Goal: Information Seeking & Learning: Learn about a topic

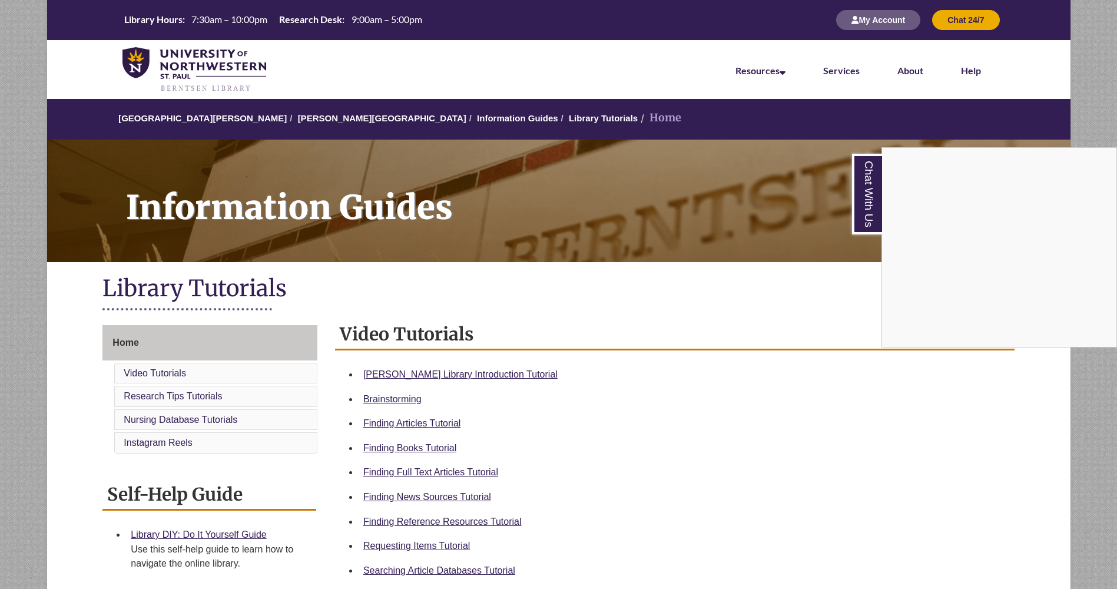
click at [789, 319] on div "Chat With Us" at bounding box center [558, 294] width 1117 height 589
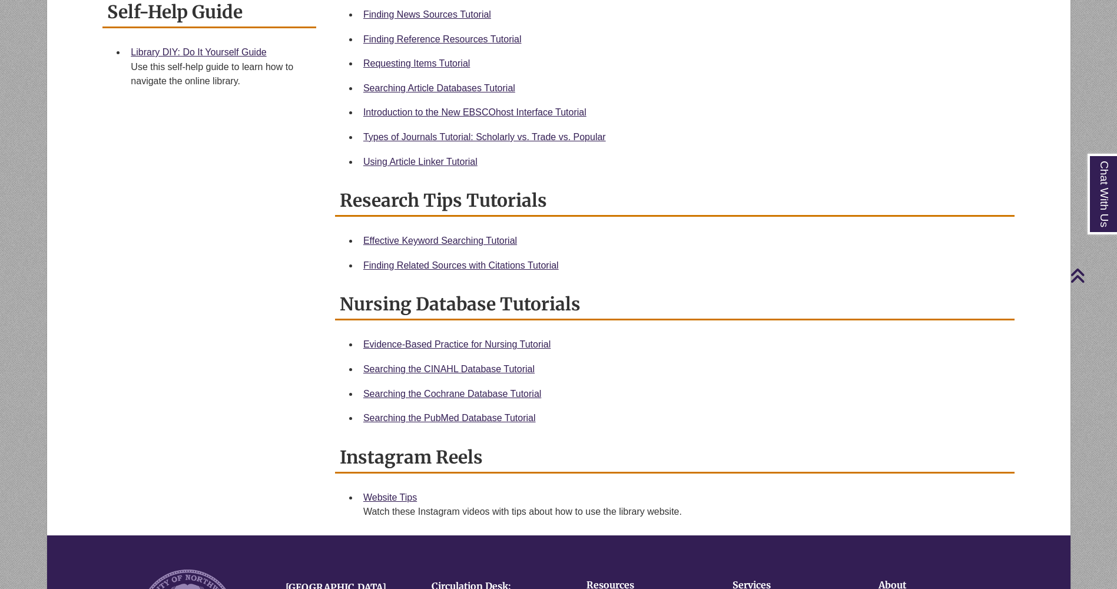
scroll to position [483, 0]
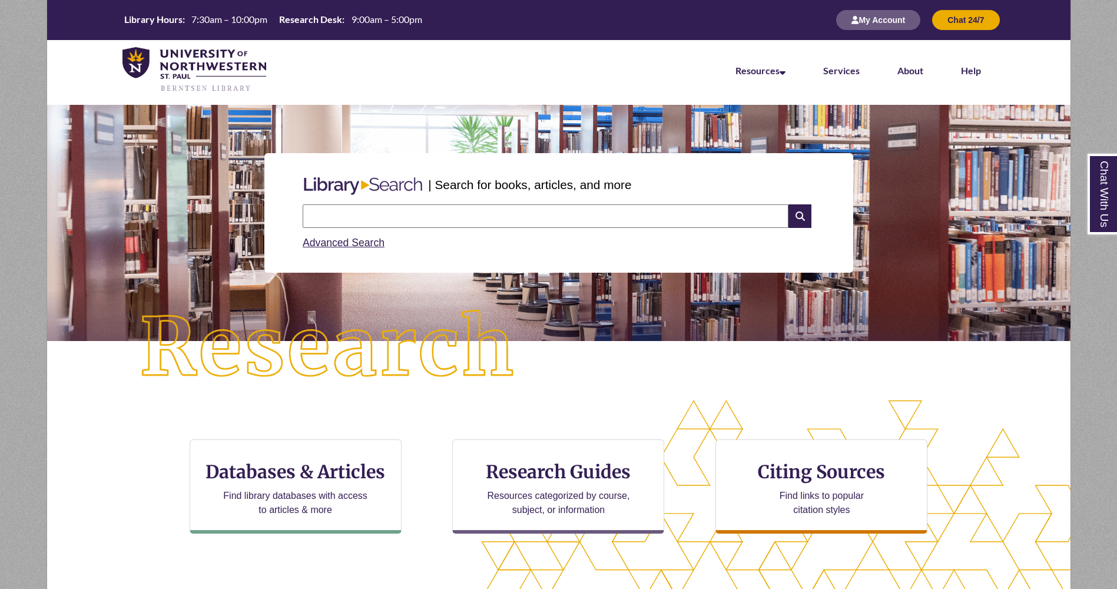
click at [377, 211] on input "text" at bounding box center [546, 216] width 486 height 24
type input "**********"
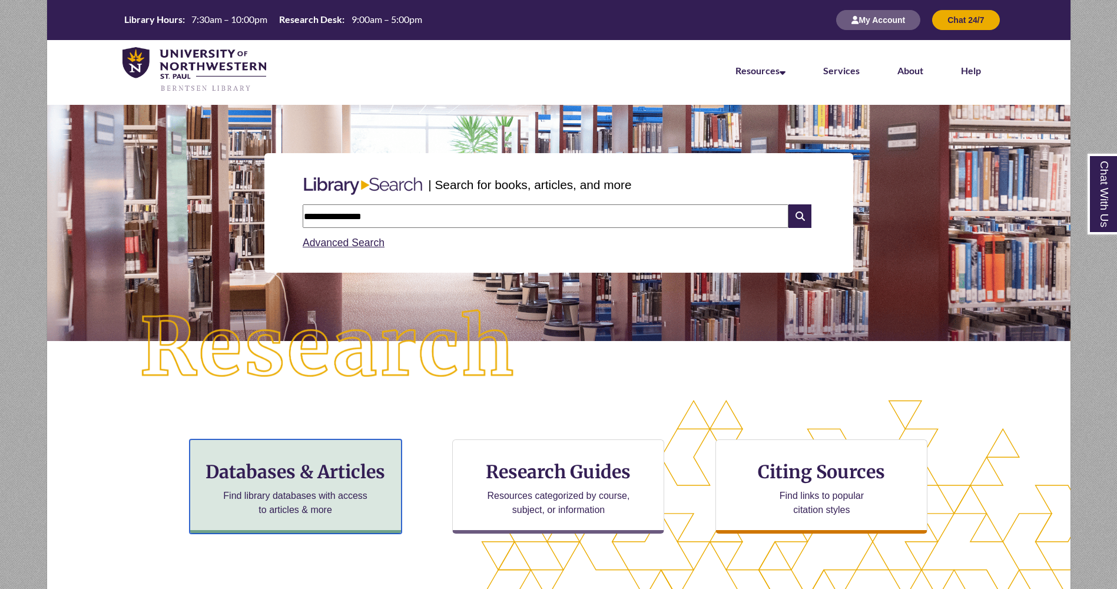
click at [314, 495] on p "Find library databases with access to articles & more" at bounding box center [295, 503] width 154 height 28
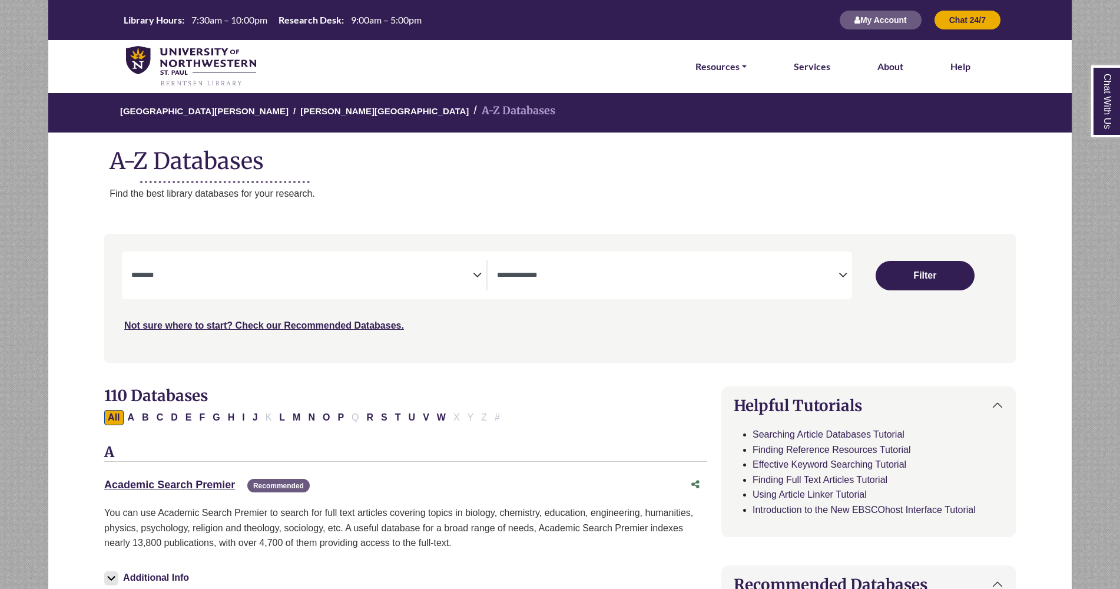
select select "Database Subject Filter"
select select "Database Types Filter"
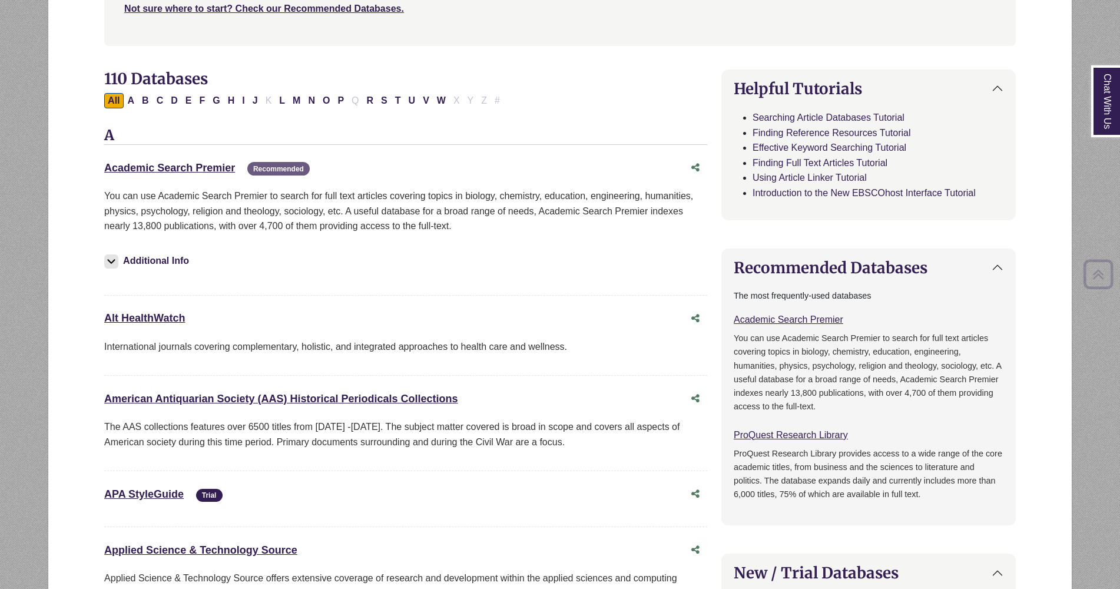
scroll to position [319, 0]
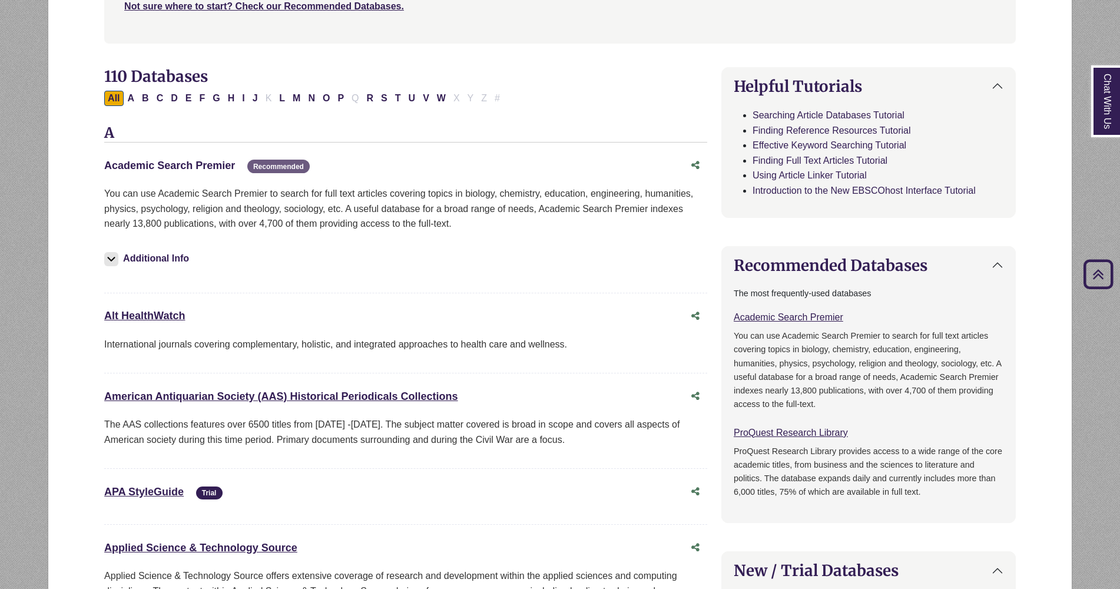
click at [208, 165] on link "Academic Search Premier This link opens in a new window" at bounding box center [169, 166] width 131 height 12
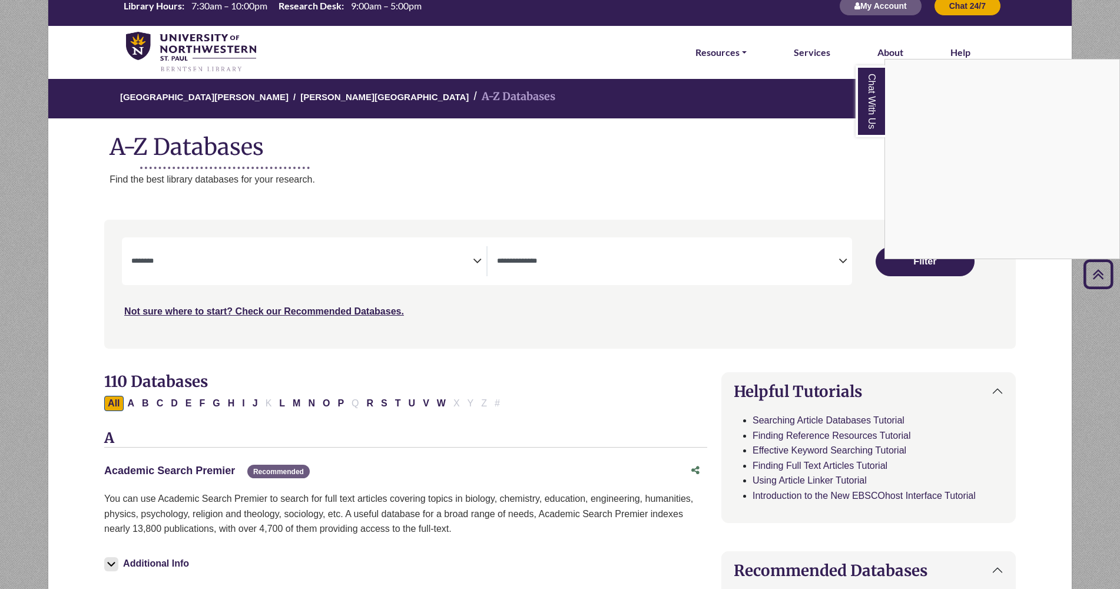
scroll to position [0, 0]
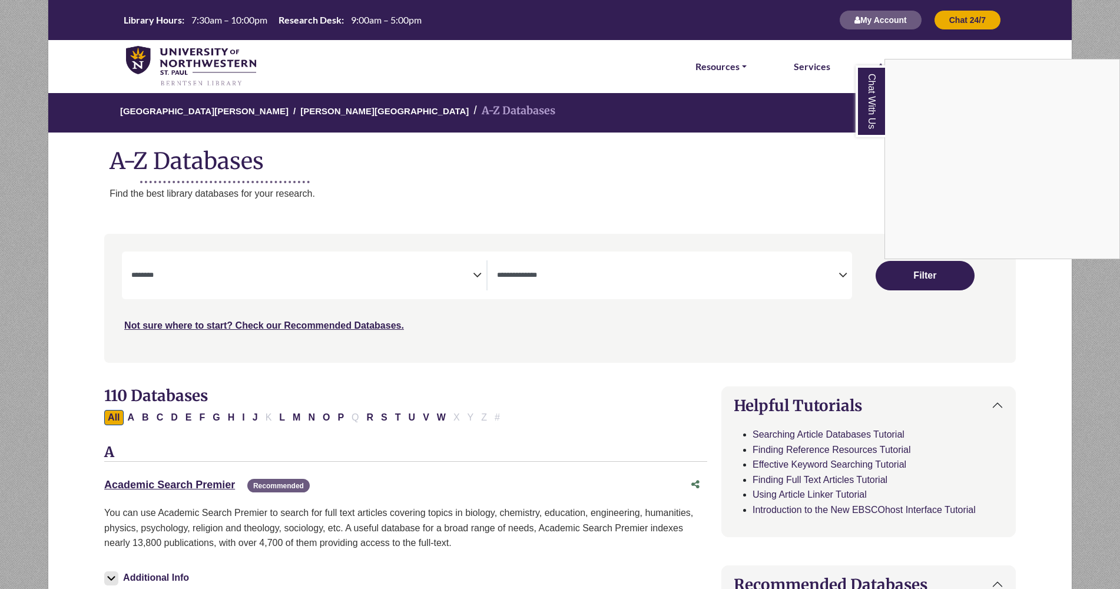
click at [308, 109] on div "Chat With Us" at bounding box center [560, 294] width 1120 height 589
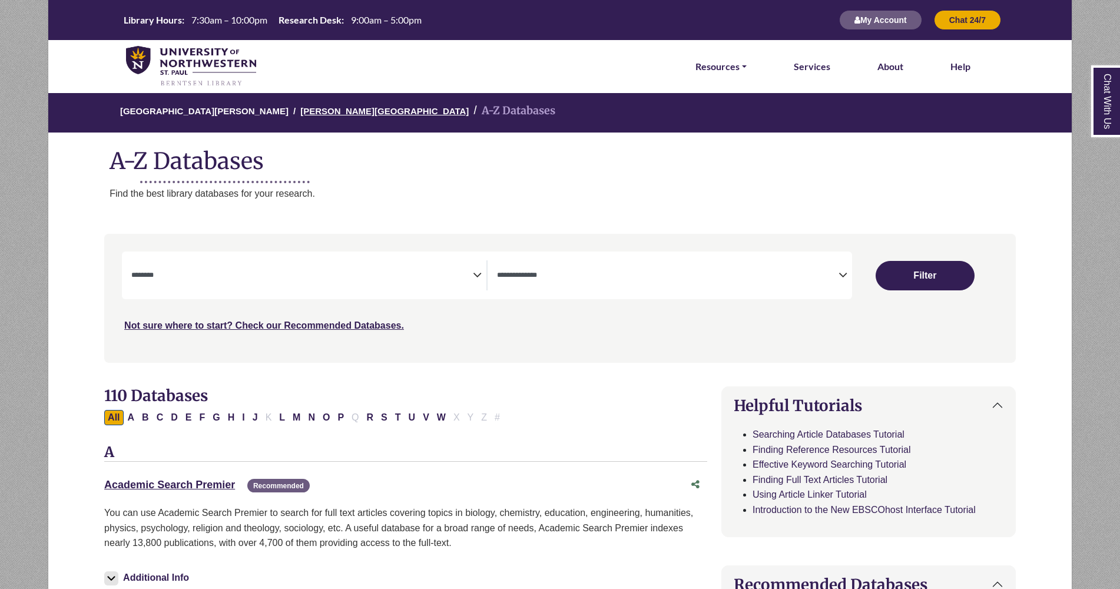
click at [307, 110] on link "[PERSON_NAME][GEOGRAPHIC_DATA]" at bounding box center [384, 110] width 168 height 12
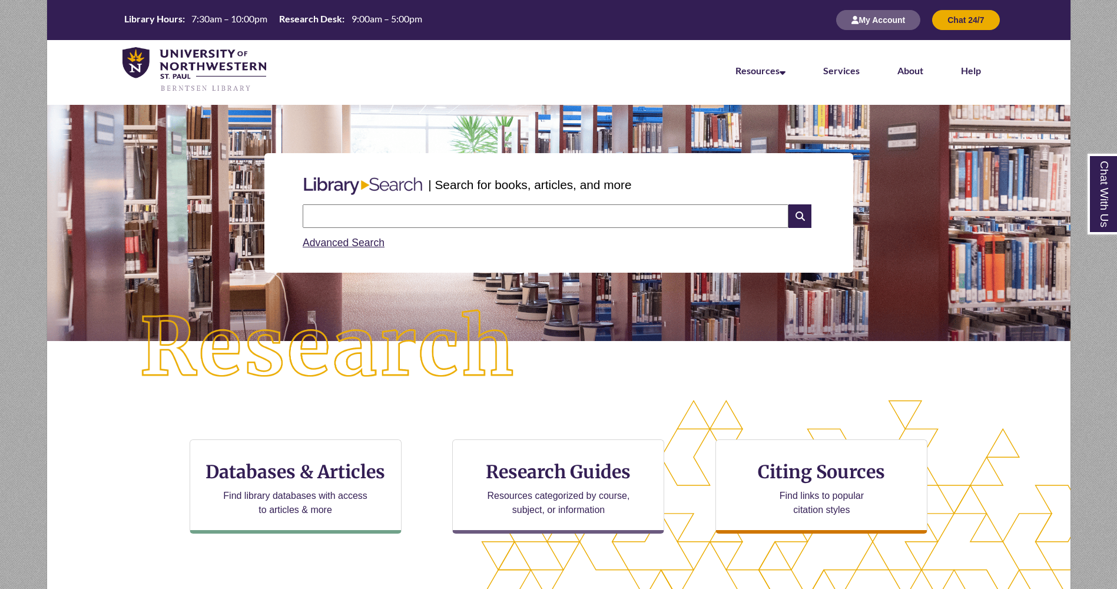
click at [425, 218] on input "text" at bounding box center [546, 216] width 486 height 24
type input "*"
type input "**********"
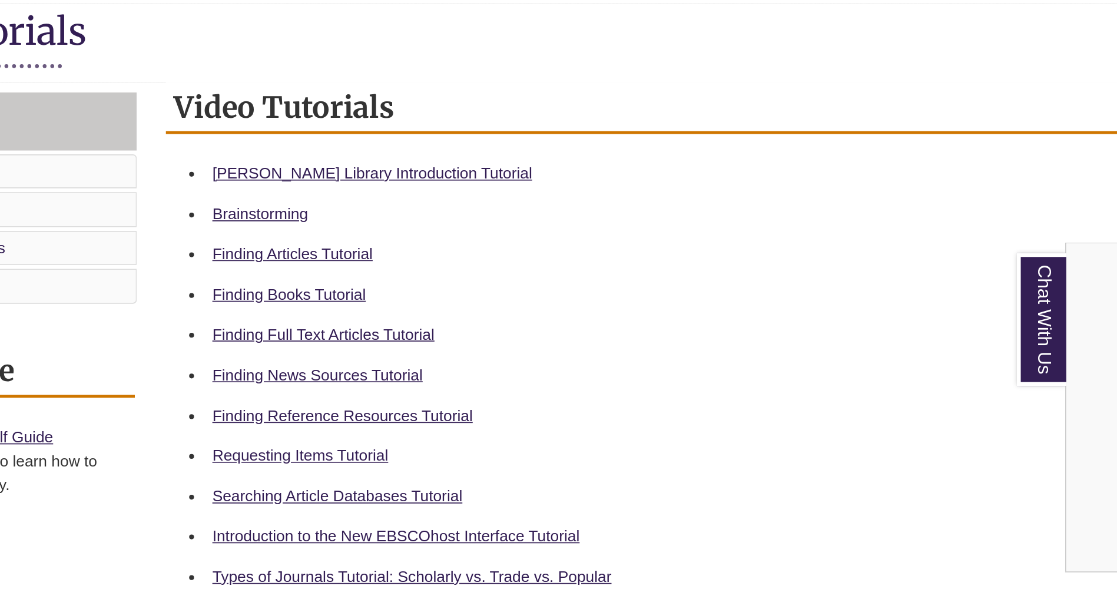
scroll to position [268, 0]
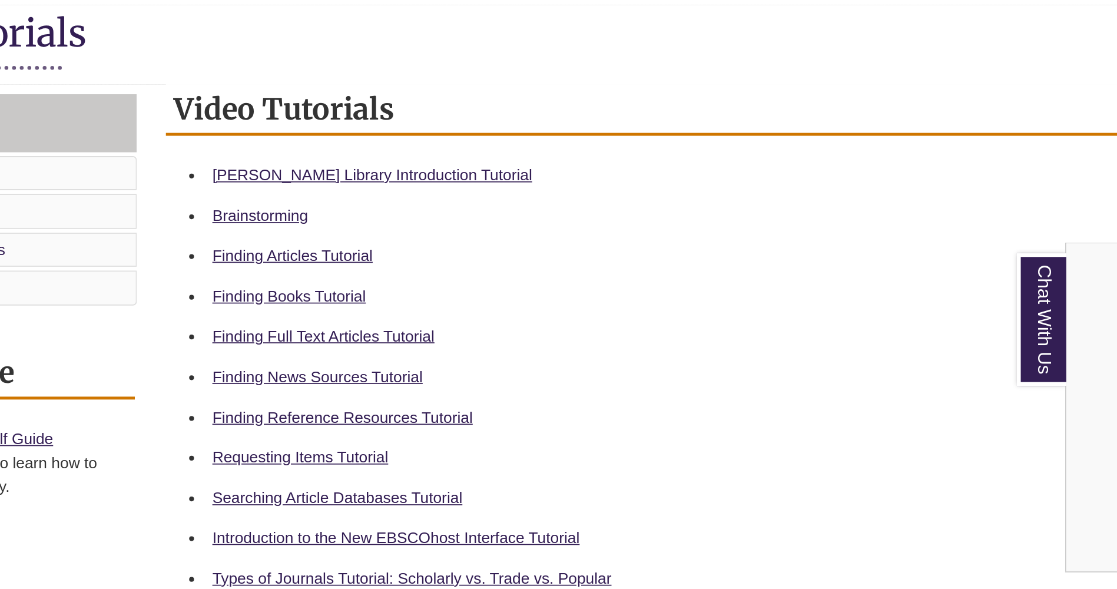
click at [399, 276] on div "Chat With Us" at bounding box center [558, 294] width 1117 height 589
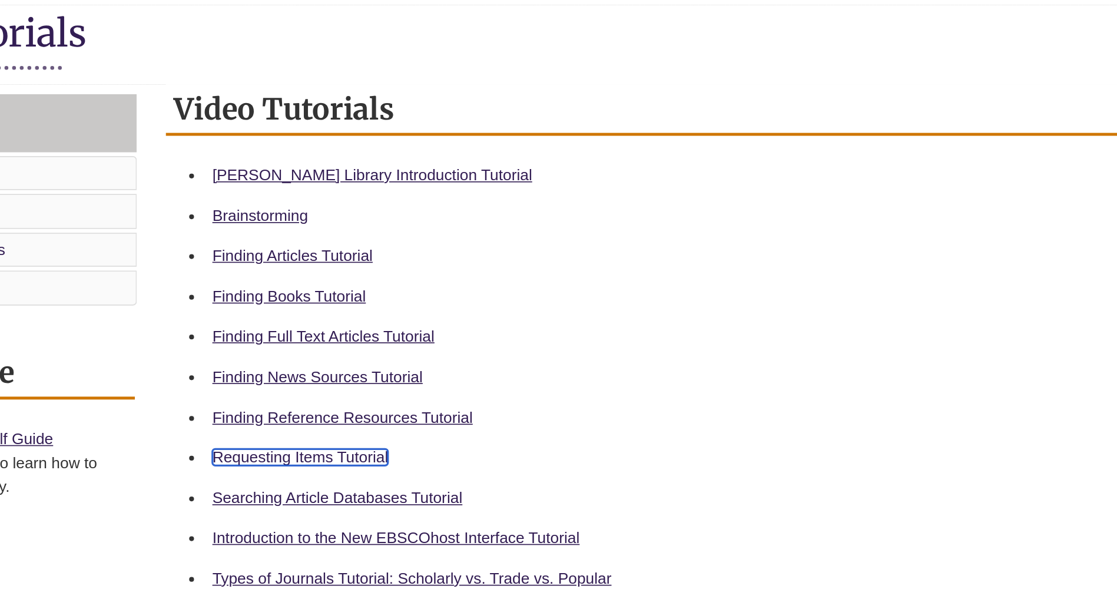
click at [398, 277] on link "Requesting Items Tutorial" at bounding box center [416, 278] width 107 height 10
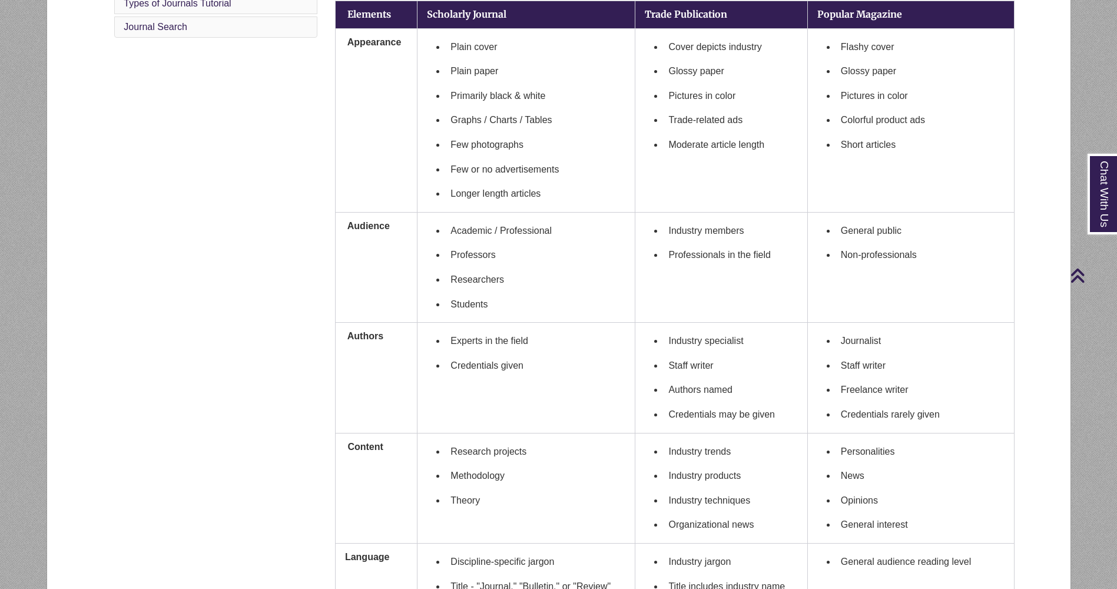
scroll to position [260, 0]
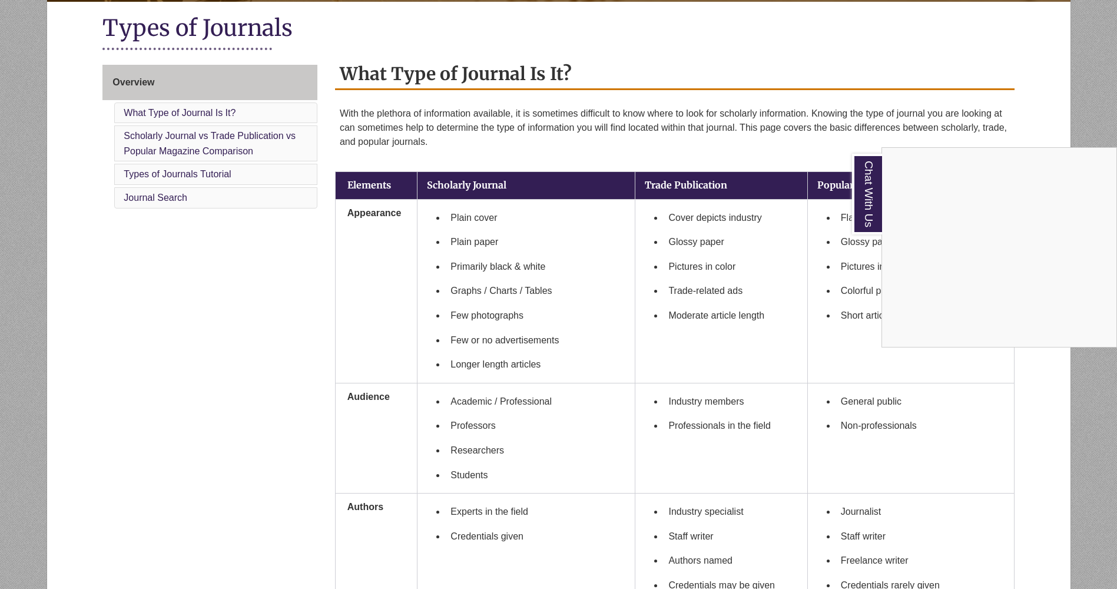
click at [986, 75] on div "Chat With Us" at bounding box center [558, 294] width 1117 height 589
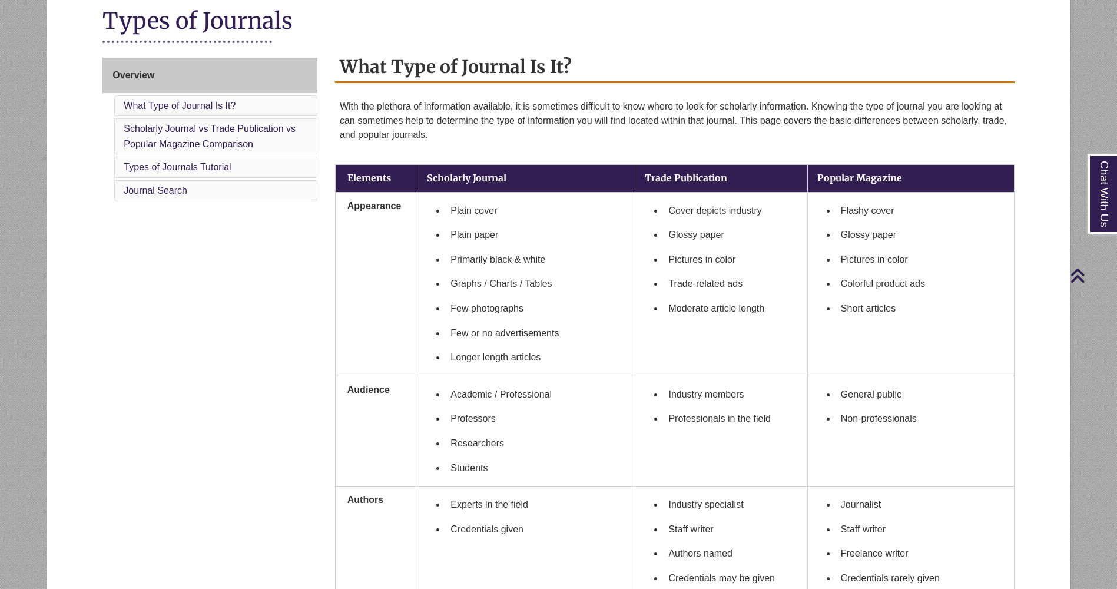
scroll to position [289, 0]
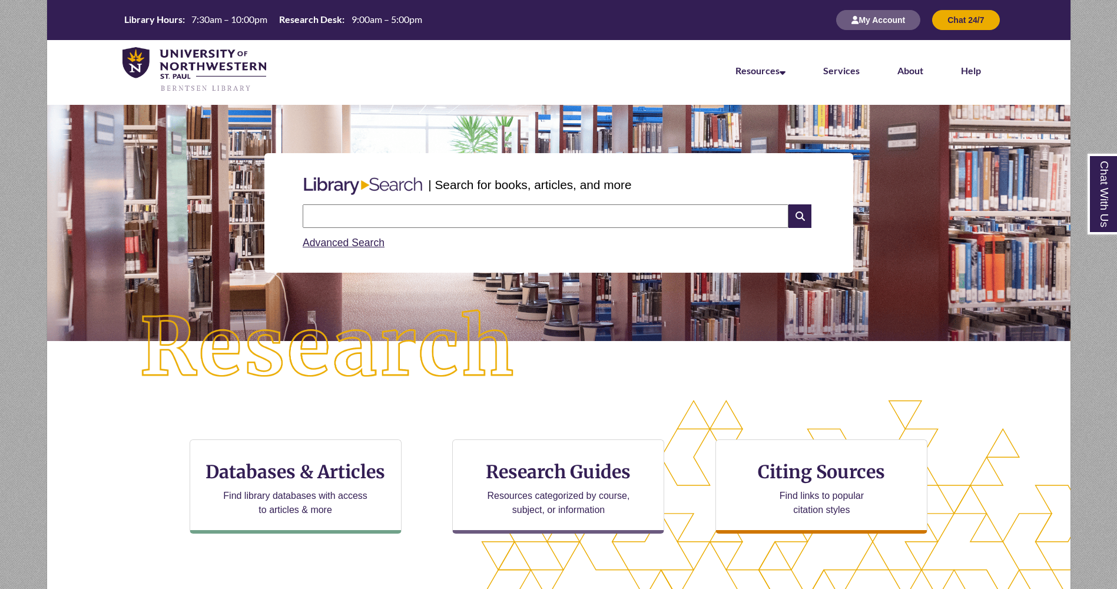
click at [382, 214] on input "text" at bounding box center [546, 216] width 486 height 24
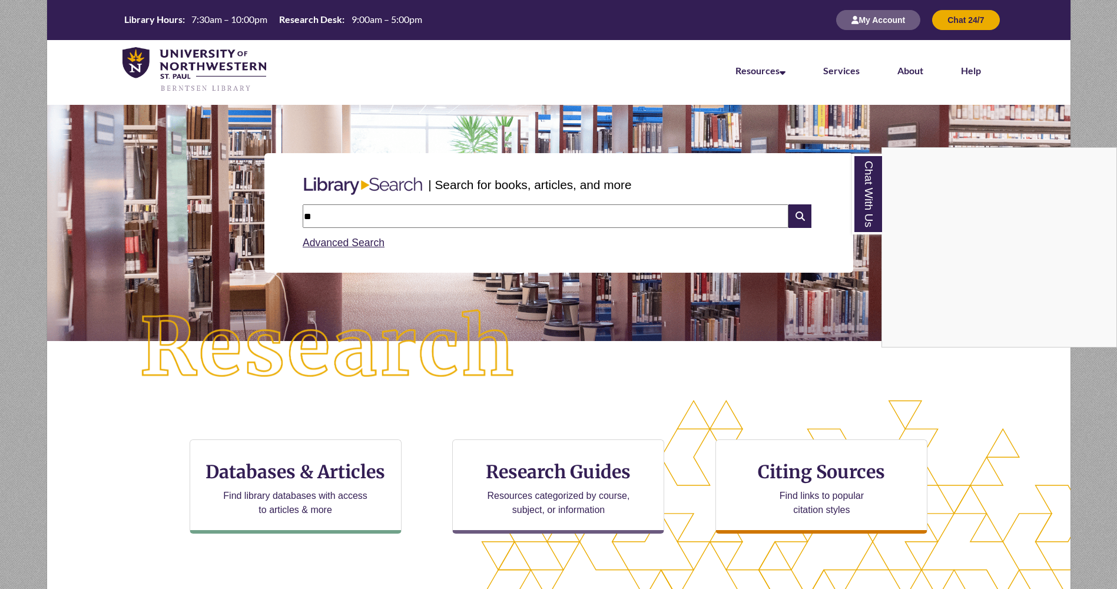
type input "*"
type input "**********"
